Goal: Information Seeking & Learning: Learn about a topic

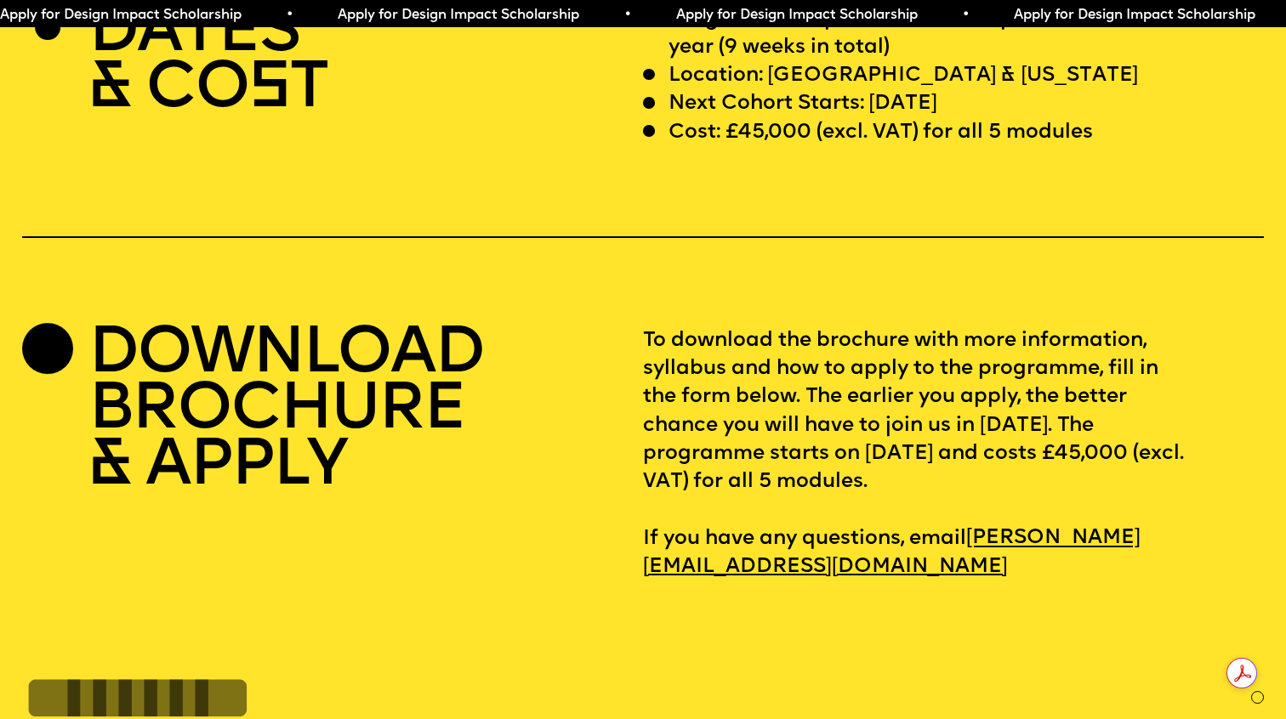
scroll to position [5362, 0]
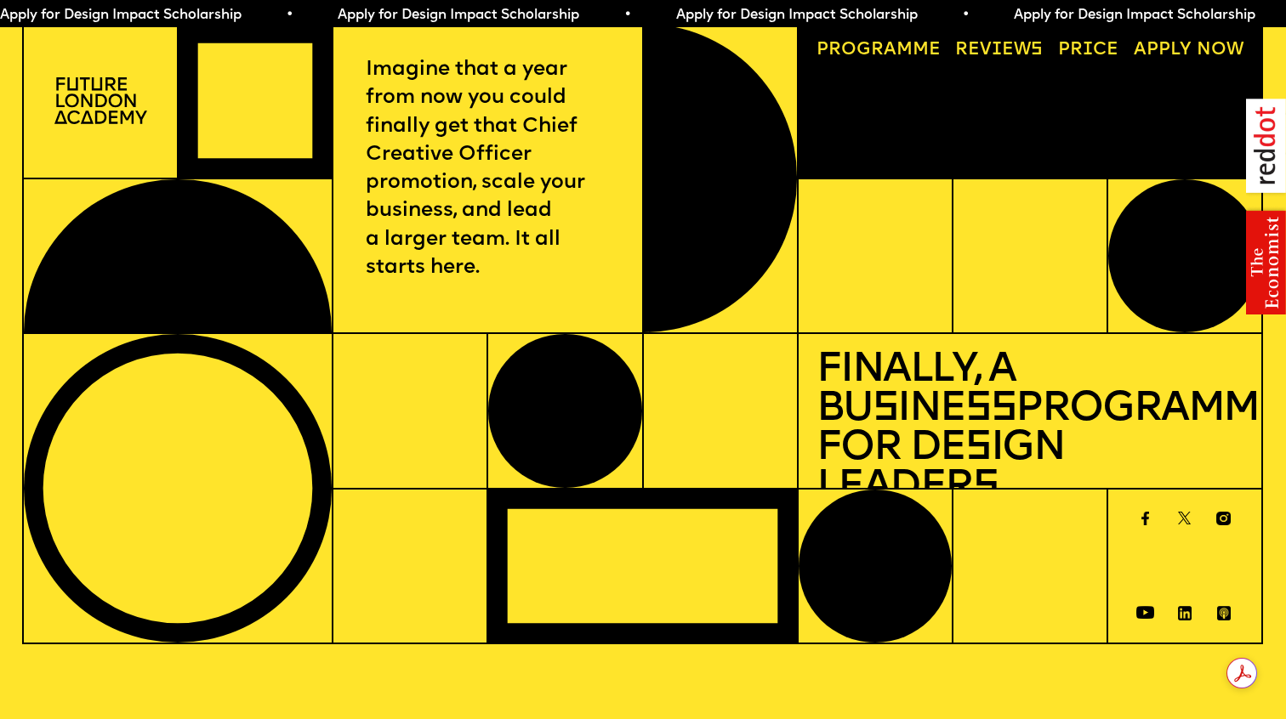
click at [360, 409] on div at bounding box center [409, 410] width 155 height 155
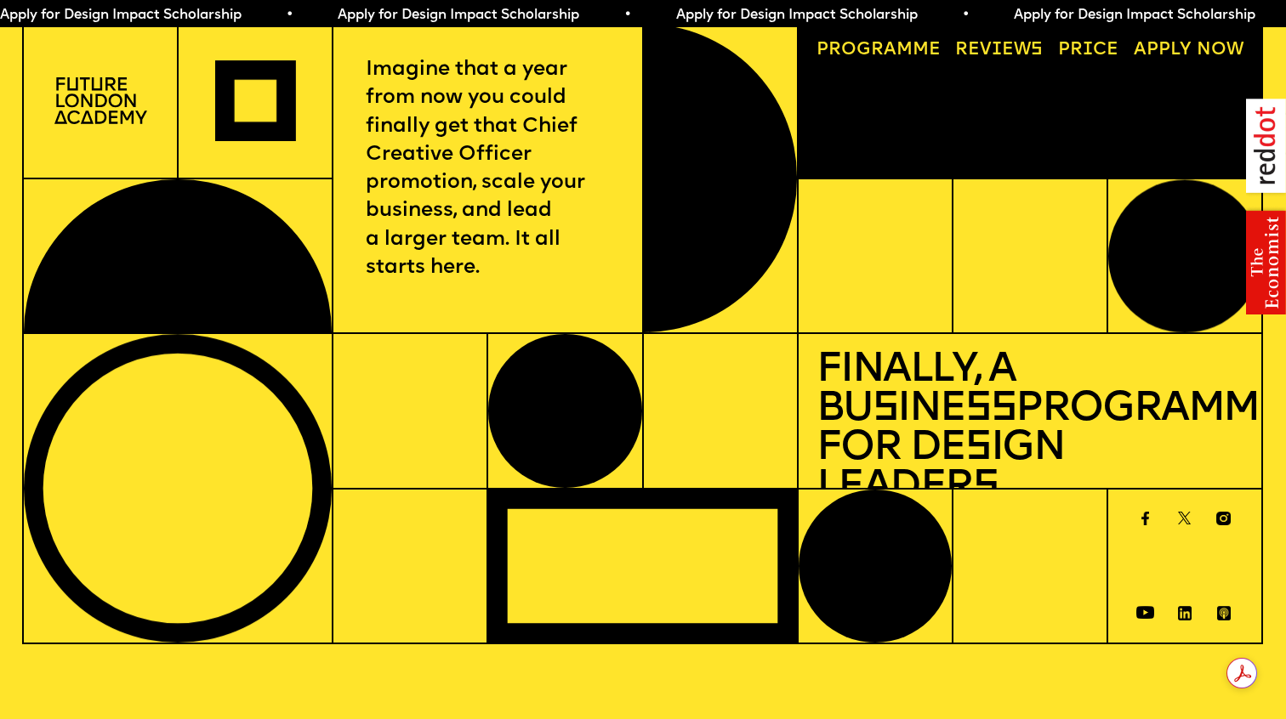
click at [1091, 58] on link "Price" at bounding box center [1088, 51] width 78 height 36
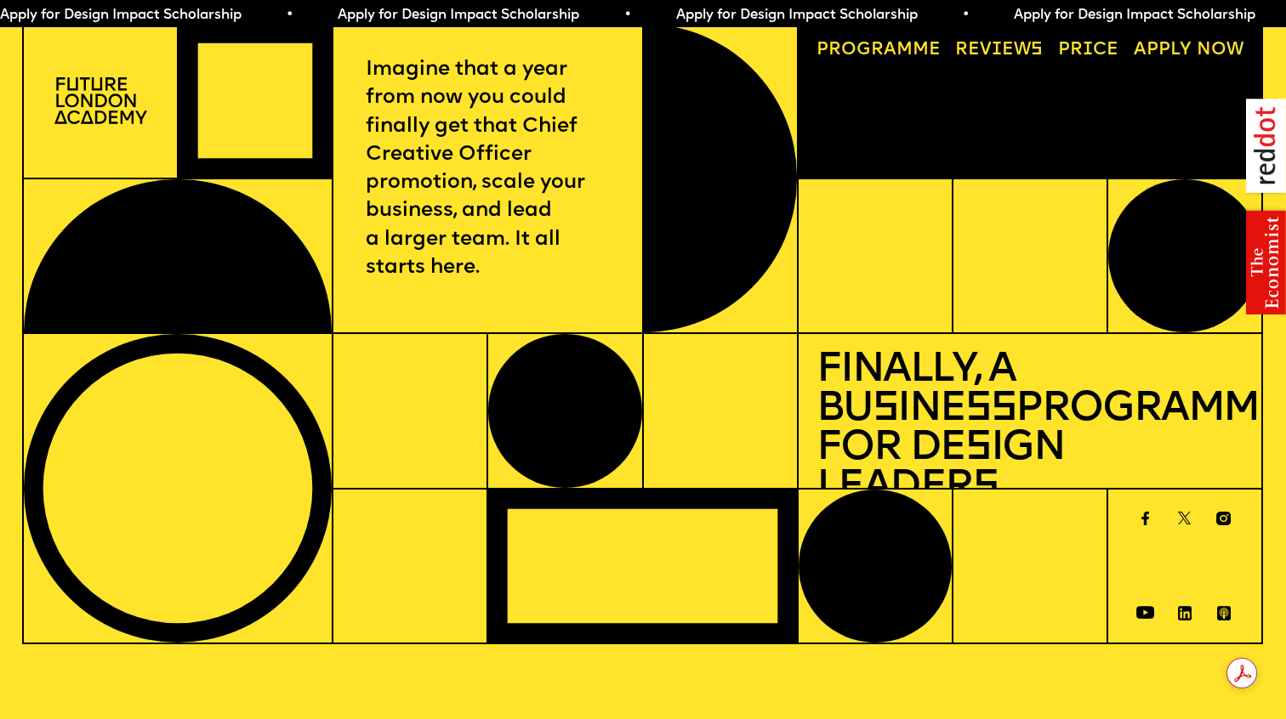
click at [878, 49] on link "Progr a mme" at bounding box center [878, 51] width 142 height 36
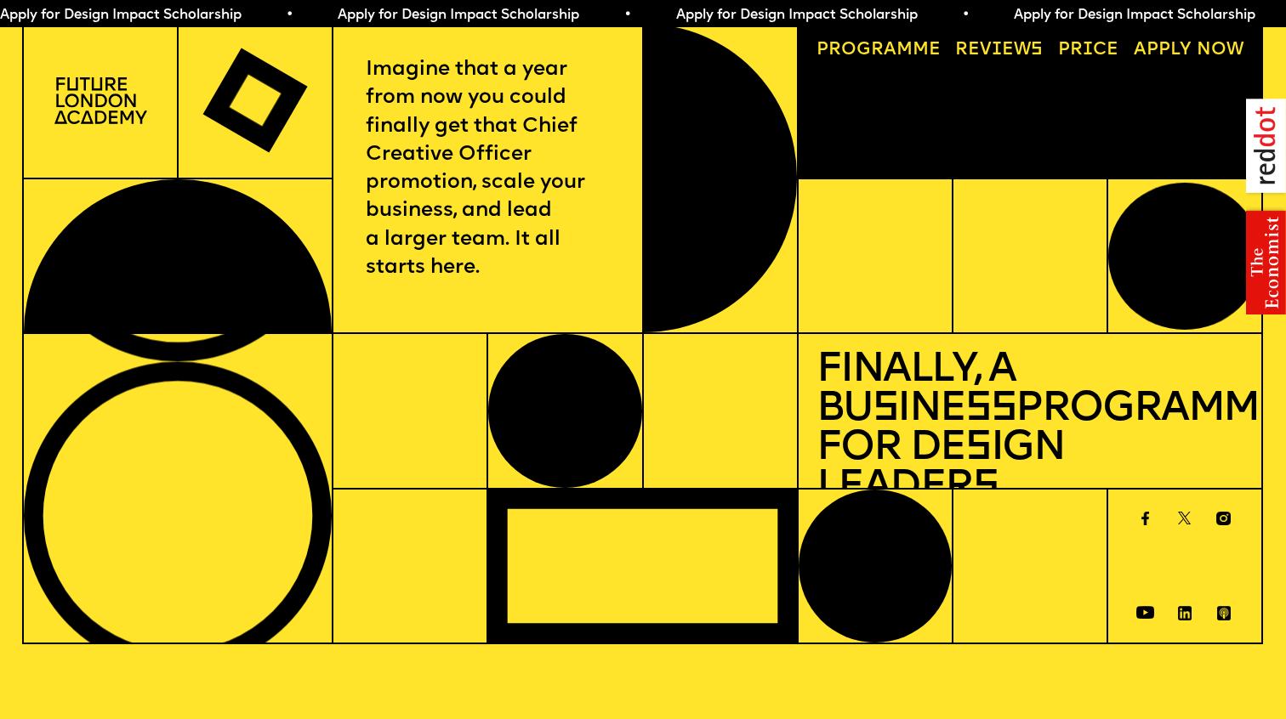
click at [98, 104] on img at bounding box center [100, 100] width 93 height 47
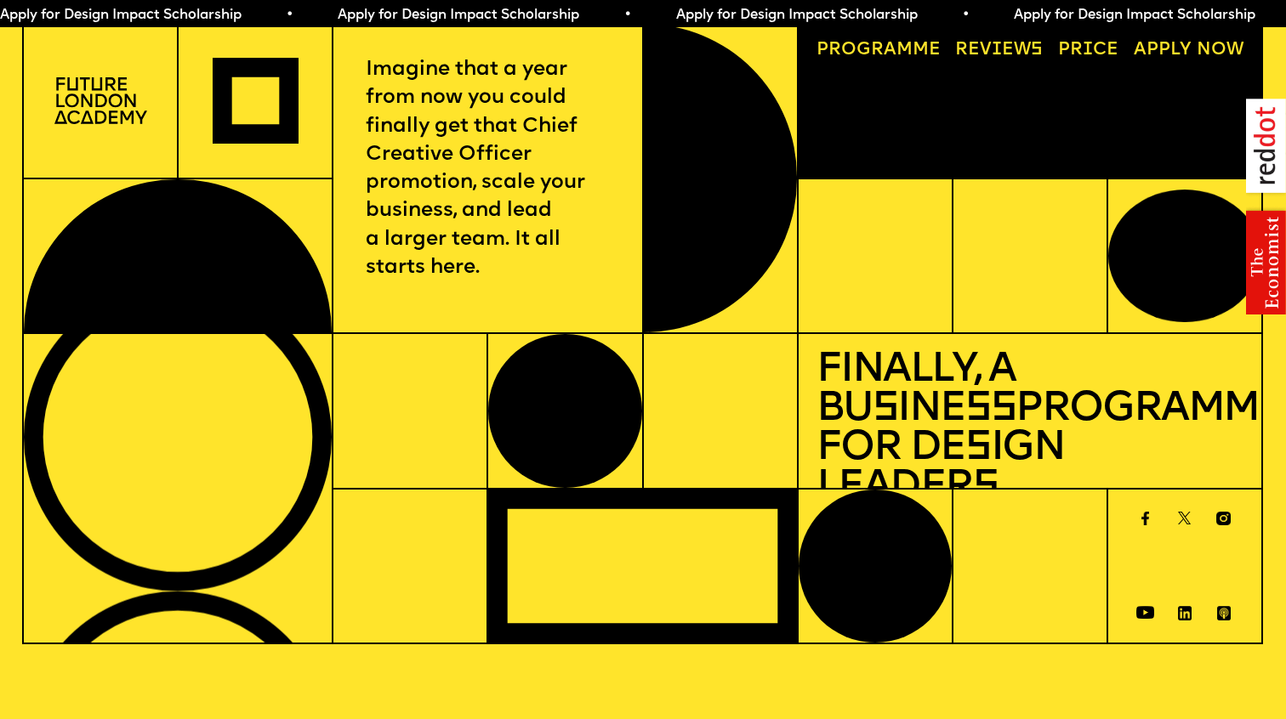
scroll to position [5260, 0]
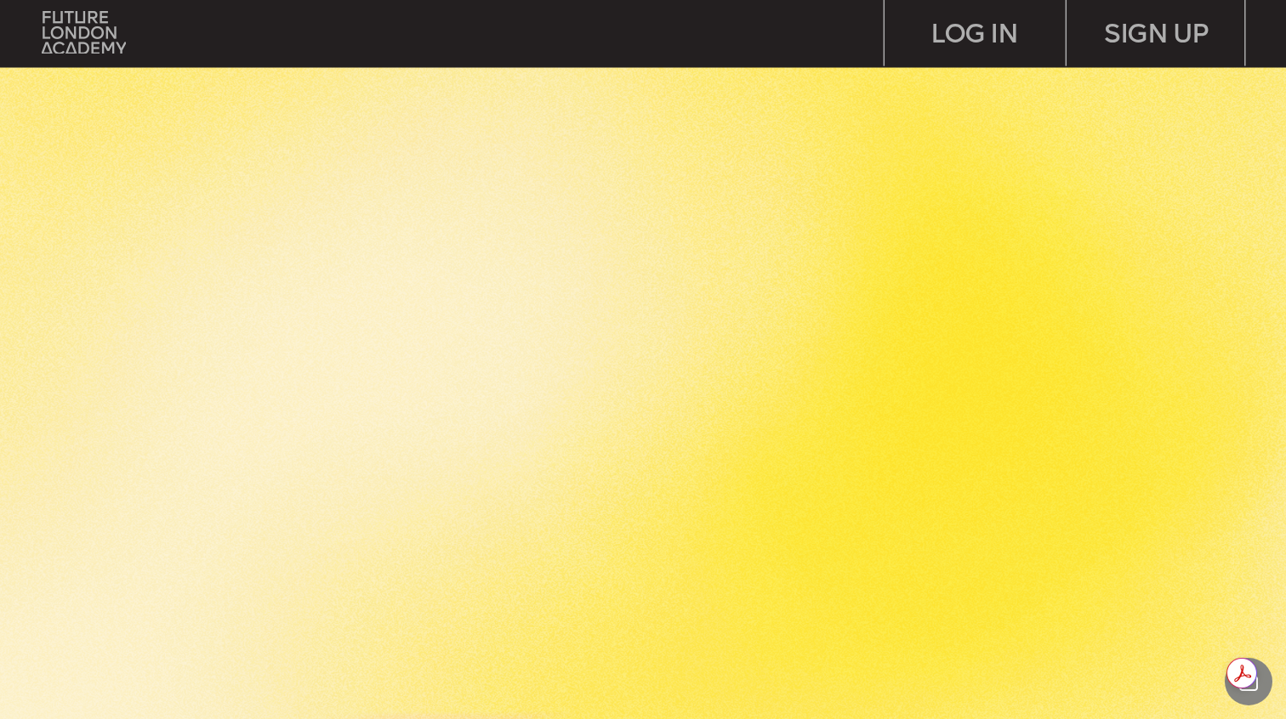
scroll to position [3643, 0]
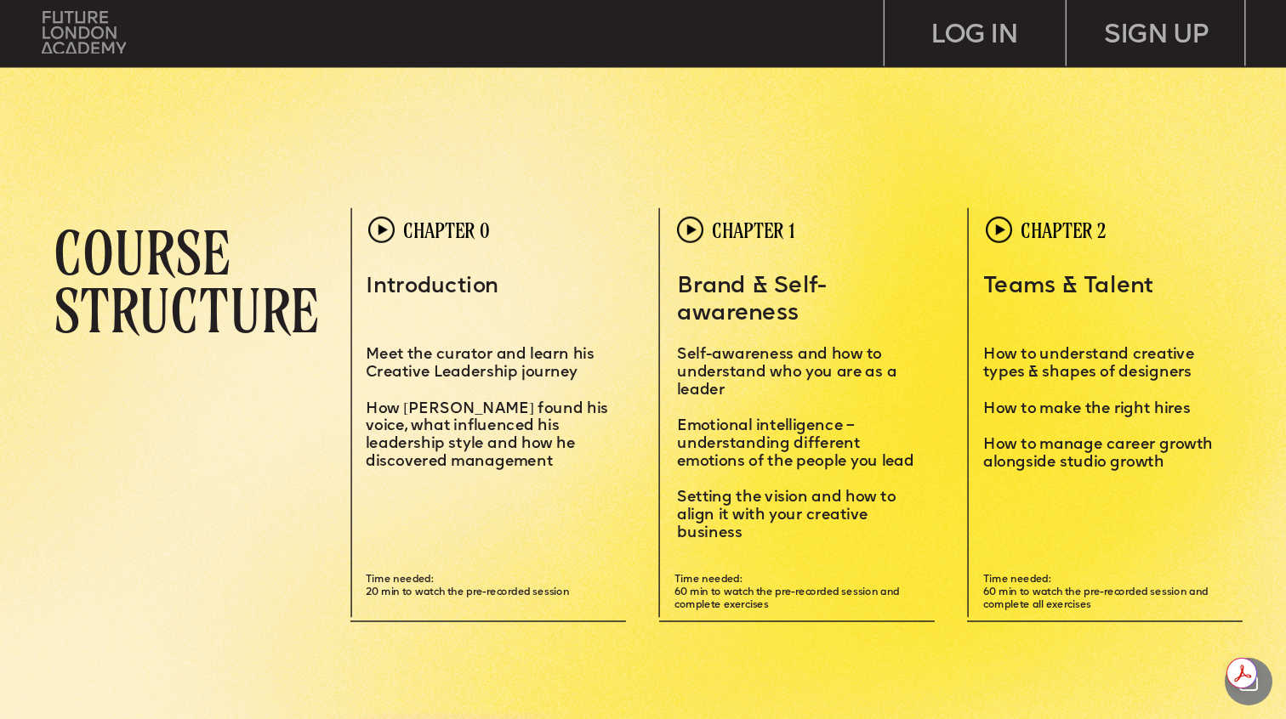
click at [76, 33] on img at bounding box center [84, 32] width 84 height 43
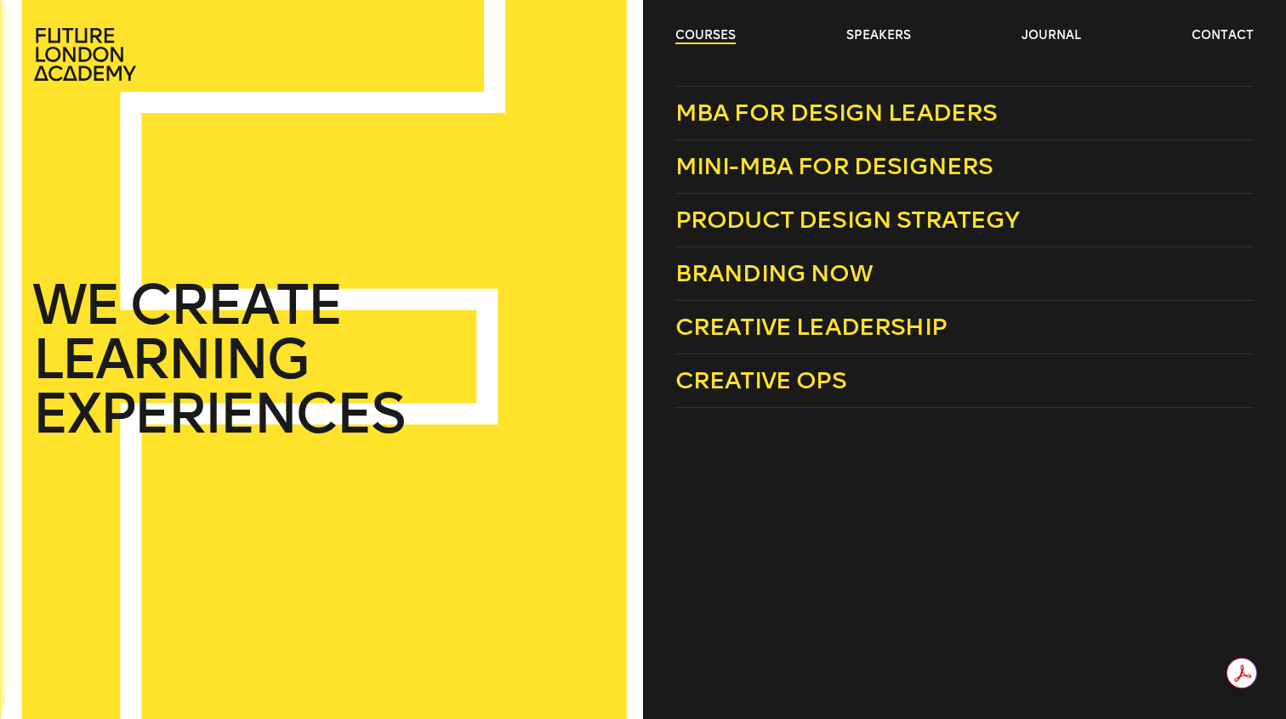
click at [698, 34] on link "courses" at bounding box center [705, 35] width 60 height 17
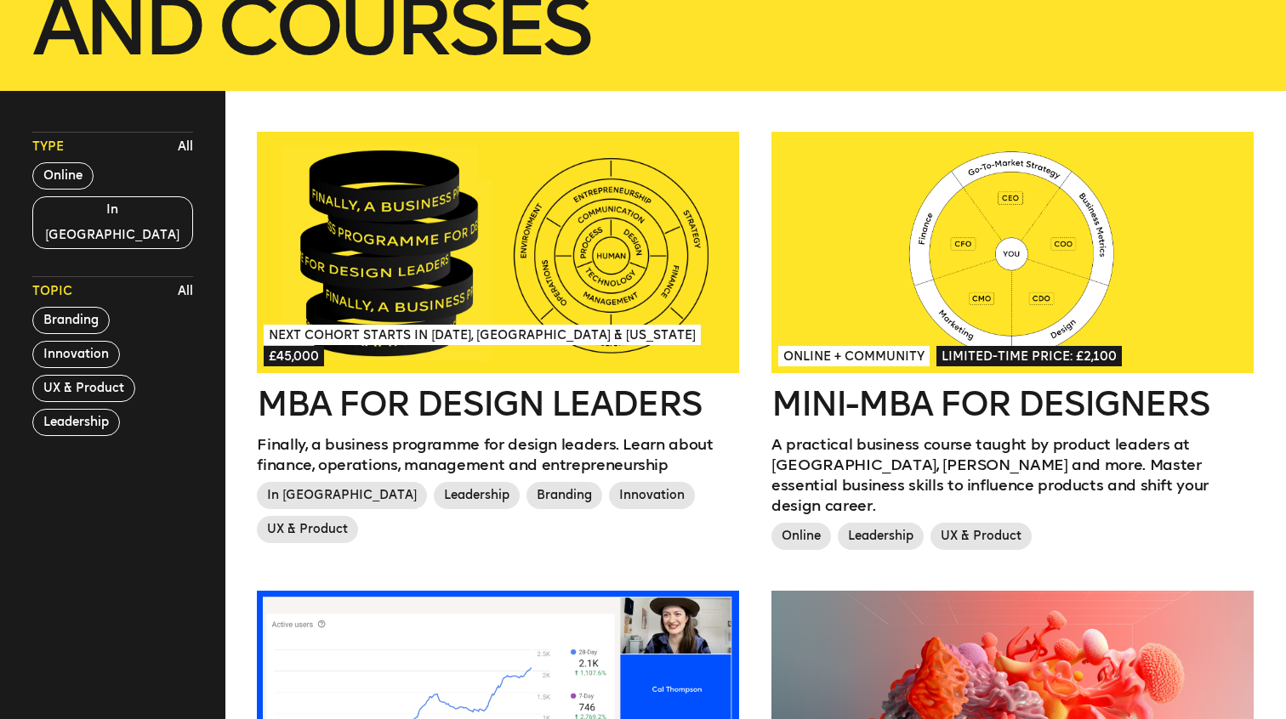
scroll to position [409, 0]
